Goal: Task Accomplishment & Management: Use online tool/utility

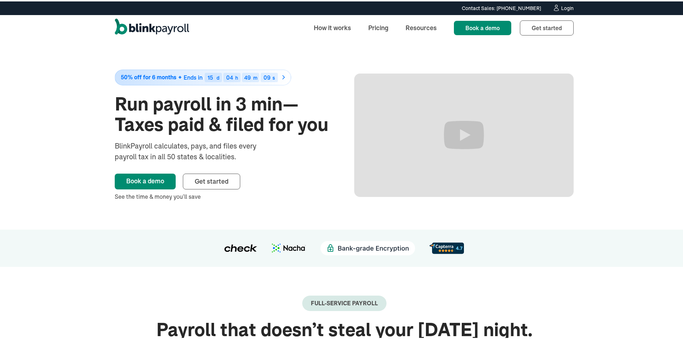
click at [564, 7] on div "Login" at bounding box center [567, 6] width 13 height 5
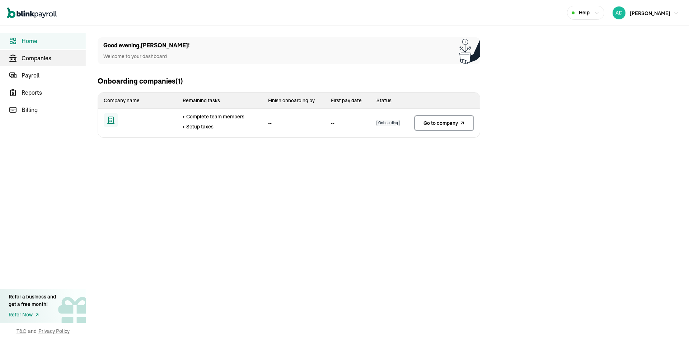
click at [37, 60] on span "Companies" at bounding box center [54, 58] width 64 height 9
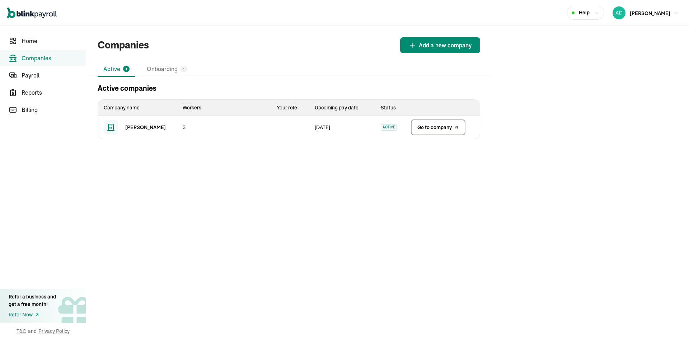
click at [439, 132] on link "Go to company" at bounding box center [438, 127] width 55 height 16
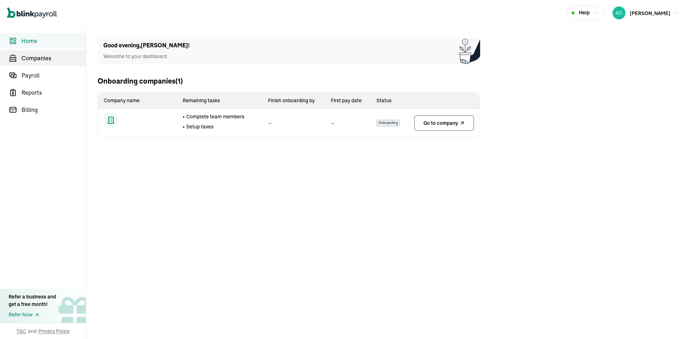
click at [37, 60] on span "Companies" at bounding box center [54, 58] width 64 height 9
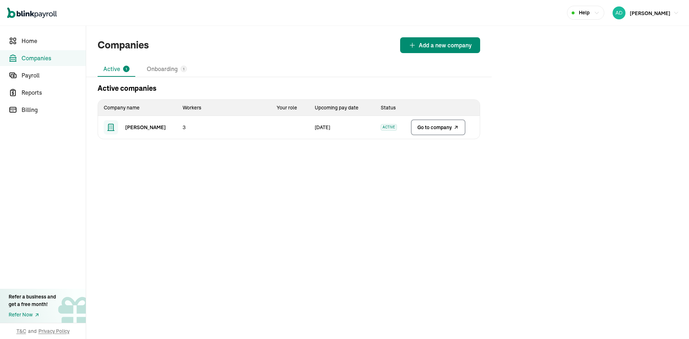
click at [439, 132] on link "Go to company" at bounding box center [438, 127] width 55 height 16
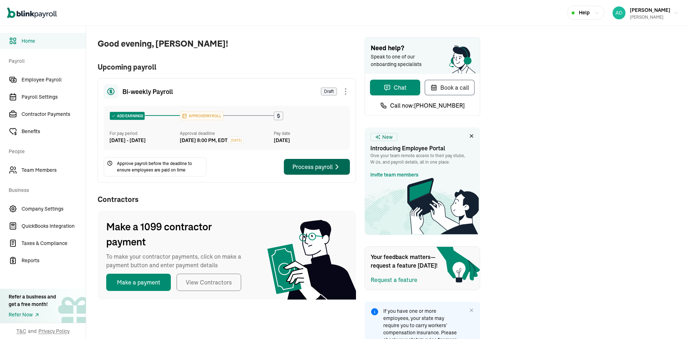
click at [314, 171] on div "Process payroll" at bounding box center [316, 166] width 49 height 9
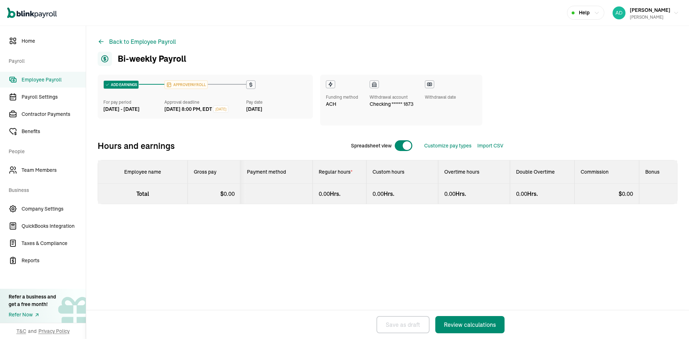
select select "manual"
select select "direct_deposit"
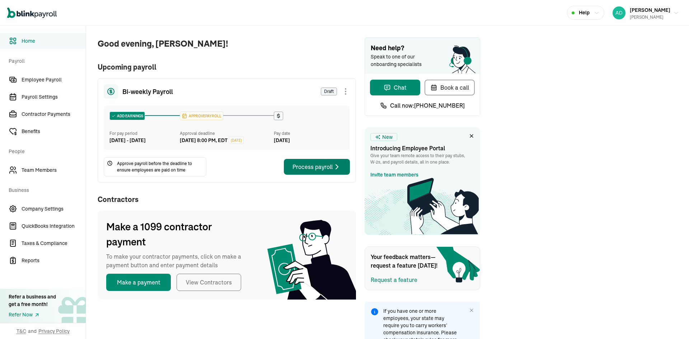
click at [314, 171] on div "Process payroll" at bounding box center [316, 166] width 49 height 9
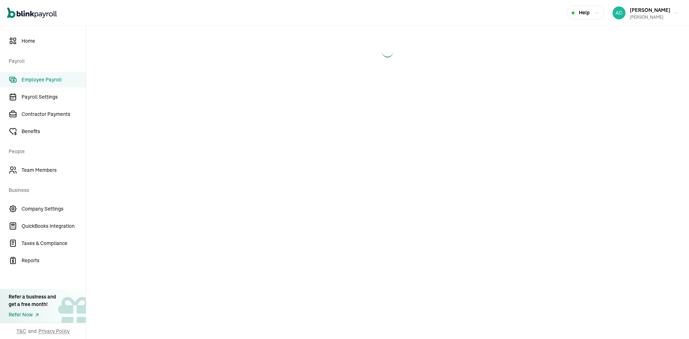
select select "manual"
select select "direct_deposit"
